Goal: Task Accomplishment & Management: Use online tool/utility

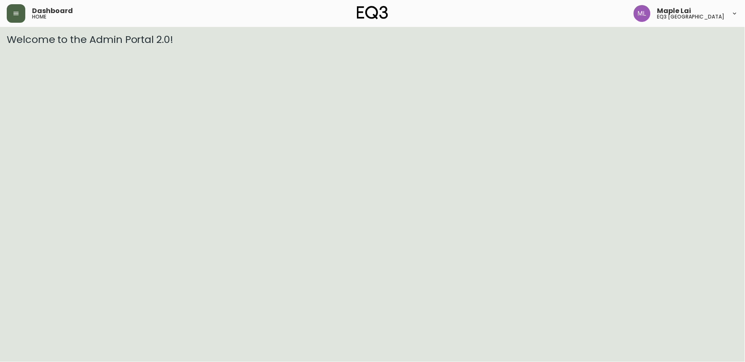
click at [11, 10] on button "button" at bounding box center [16, 13] width 19 height 19
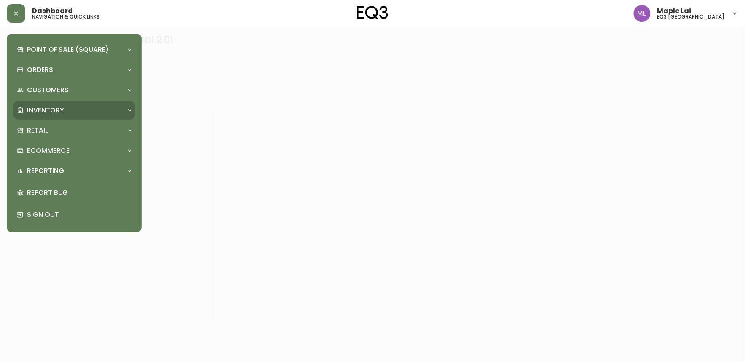
click at [66, 109] on div "Inventory" at bounding box center [70, 110] width 106 height 9
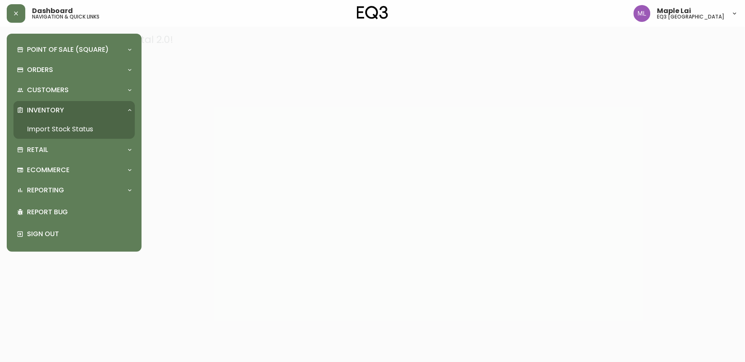
click at [66, 133] on link "Import Stock Status" at bounding box center [73, 129] width 121 height 19
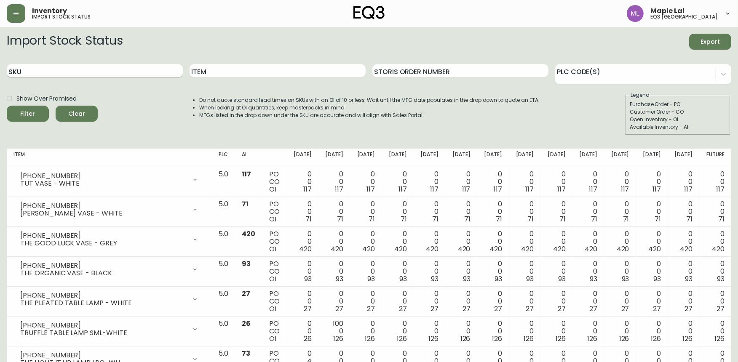
click at [127, 69] on input "SKU" at bounding box center [95, 70] width 176 height 13
paste input "[PHONE_NUMBER]"
click at [7, 106] on button "Filter" at bounding box center [28, 114] width 42 height 16
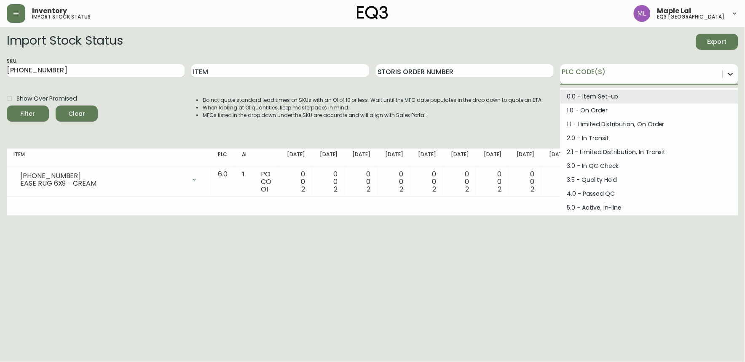
click at [730, 75] on icon at bounding box center [730, 74] width 8 height 8
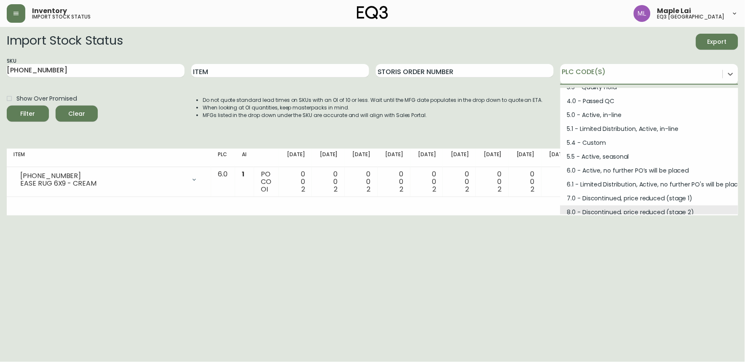
scroll to position [94, 0]
click at [516, 216] on html "Inventory import stock status Maple Lai eq3 [GEOGRAPHIC_DATA] Import Stock Stat…" at bounding box center [372, 108] width 745 height 216
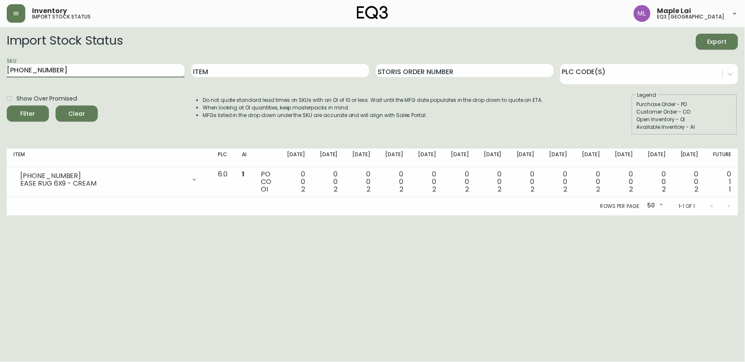
drag, startPoint x: 80, startPoint y: 75, endPoint x: 289, endPoint y: 6, distance: 219.6
click at [12, 78] on div "SKU [PHONE_NUMBER]" at bounding box center [96, 70] width 178 height 27
type input "3"
click at [59, 70] on input "SKU" at bounding box center [96, 70] width 178 height 13
paste input "3020-662-16-A"
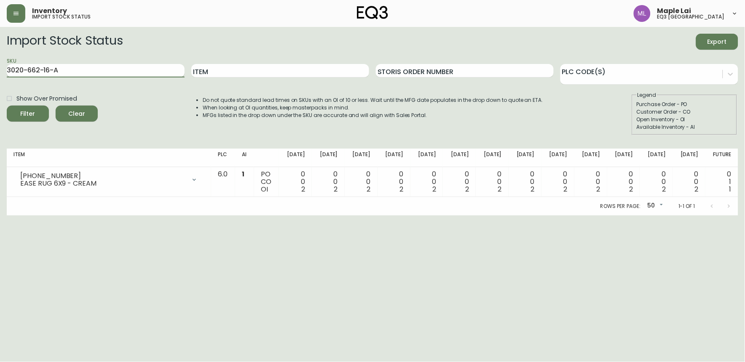
type input "3020-662-16-A"
click at [7, 106] on button "Filter" at bounding box center [28, 114] width 42 height 16
